Goal: Task Accomplishment & Management: Manage account settings

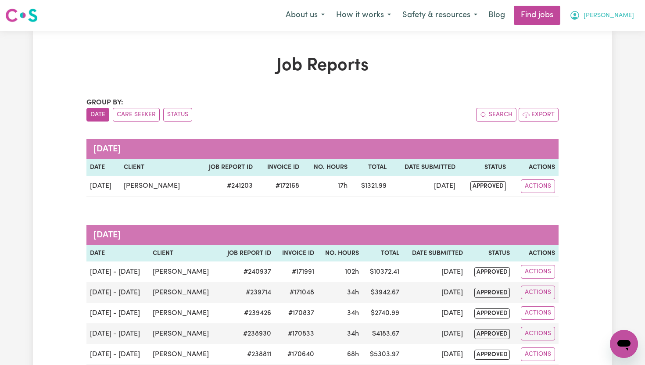
click at [628, 14] on span "[PERSON_NAME]" at bounding box center [609, 16] width 50 height 10
click at [618, 50] on link "My Dashboard" at bounding box center [604, 50] width 69 height 17
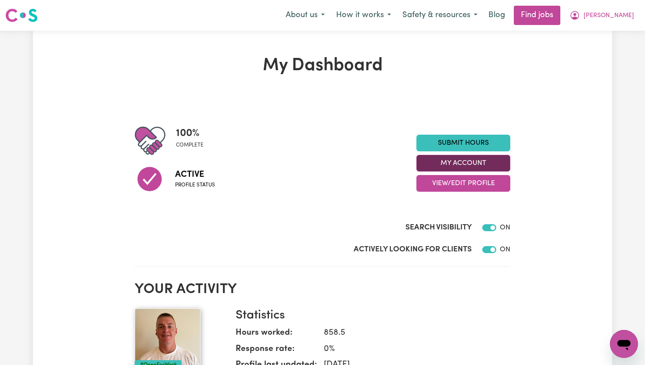
click at [493, 167] on button "My Account" at bounding box center [463, 163] width 94 height 17
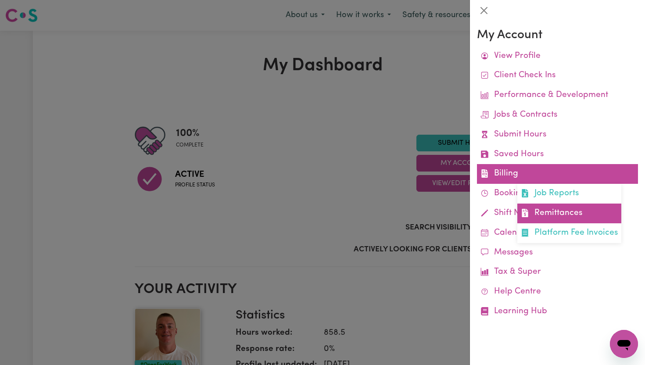
click at [558, 204] on link "Remittances" at bounding box center [569, 214] width 104 height 20
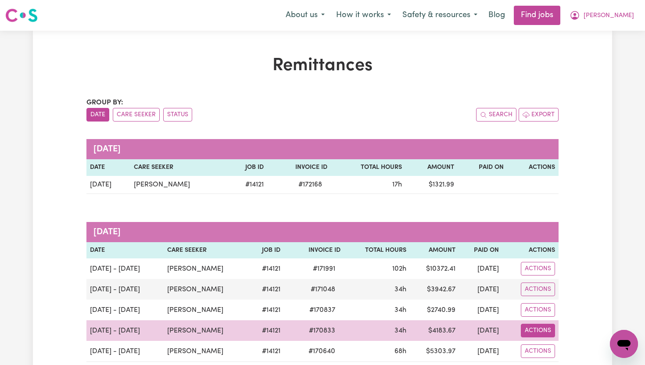
click at [540, 330] on button "Actions" at bounding box center [538, 331] width 34 height 14
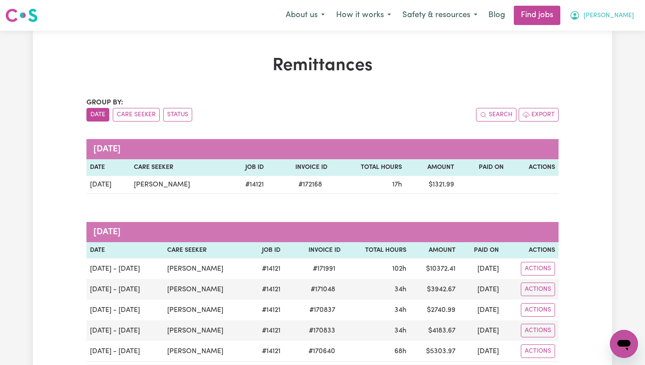
click at [621, 20] on button "[PERSON_NAME]" at bounding box center [602, 15] width 76 height 18
click at [624, 16] on span "[PERSON_NAME]" at bounding box center [609, 16] width 50 height 10
click at [622, 18] on span "[PERSON_NAME]" at bounding box center [609, 16] width 50 height 10
click at [611, 32] on link "My Account" at bounding box center [604, 34] width 69 height 17
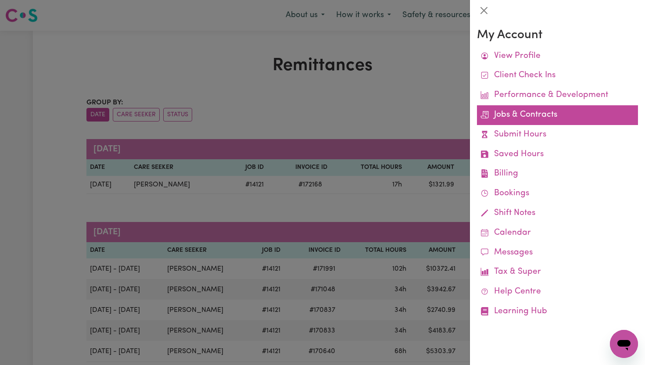
click at [517, 116] on link "Jobs & Contracts" at bounding box center [557, 115] width 161 height 20
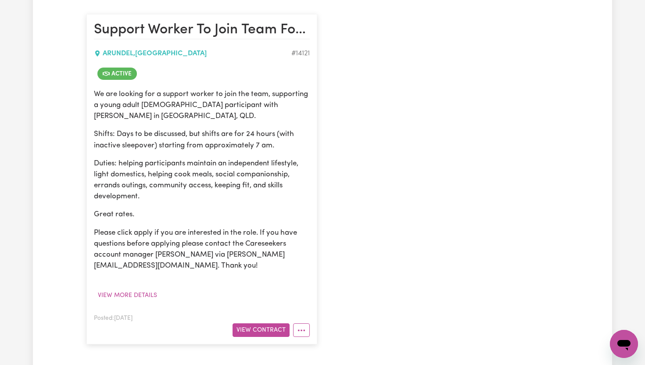
scroll to position [212, 0]
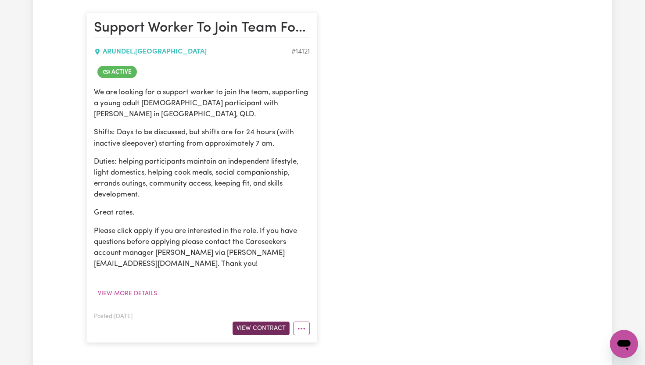
click at [261, 322] on button "View Contract" at bounding box center [261, 329] width 57 height 14
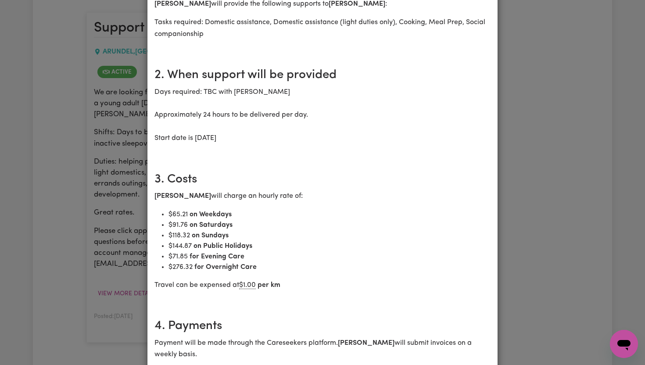
scroll to position [0, 0]
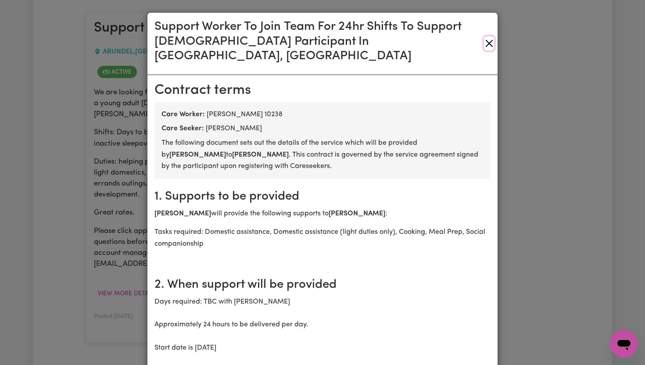
click at [486, 36] on button "Close" at bounding box center [489, 43] width 10 height 14
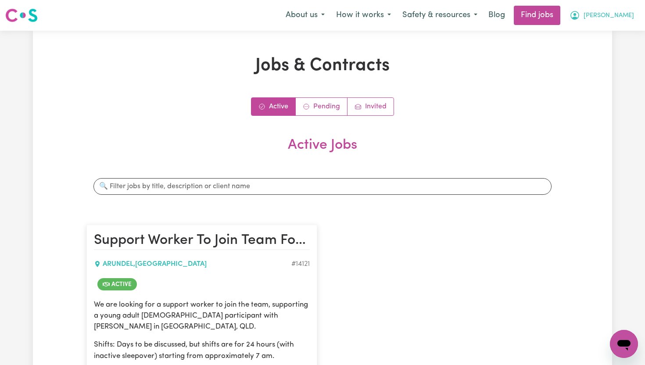
click at [627, 15] on span "[PERSON_NAME]" at bounding box center [609, 16] width 50 height 10
click at [613, 48] on link "My Dashboard" at bounding box center [604, 50] width 69 height 17
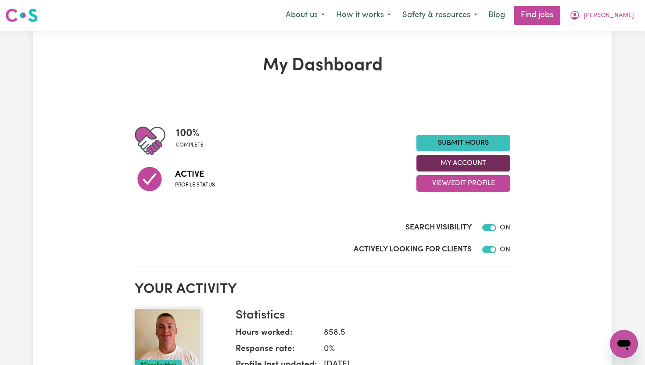
click at [492, 165] on button "My Account" at bounding box center [463, 163] width 94 height 17
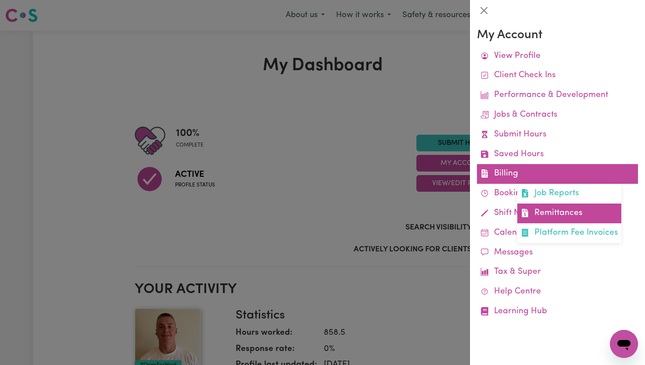
click at [548, 208] on link "Remittances" at bounding box center [569, 214] width 104 height 20
